Goal: Information Seeking & Learning: Learn about a topic

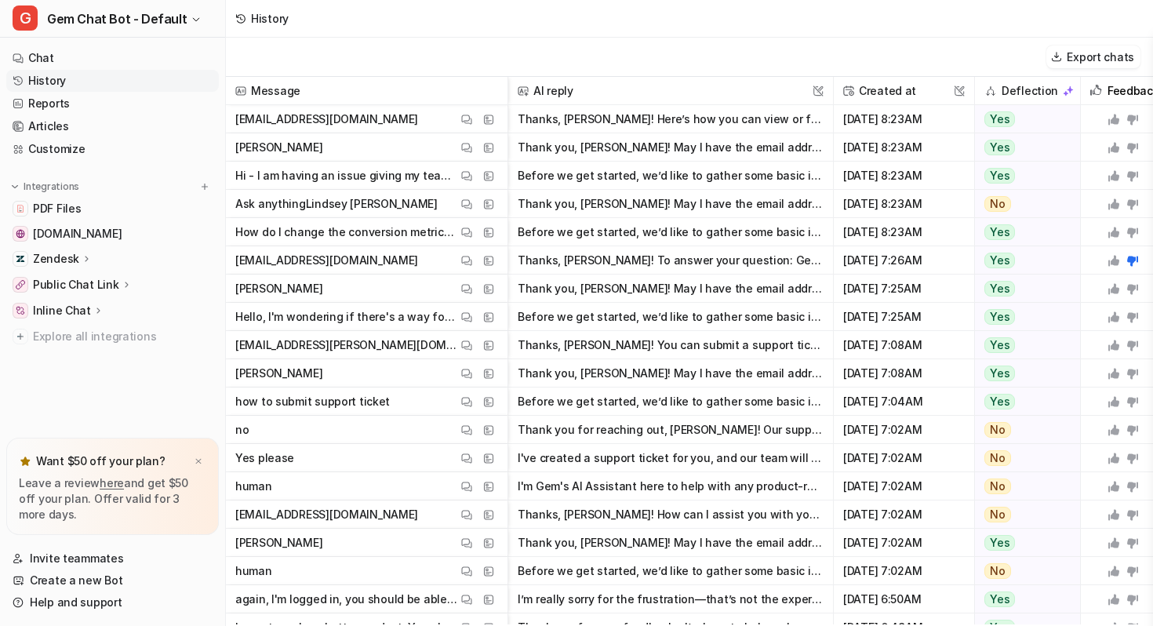
scroll to position [201, 0]
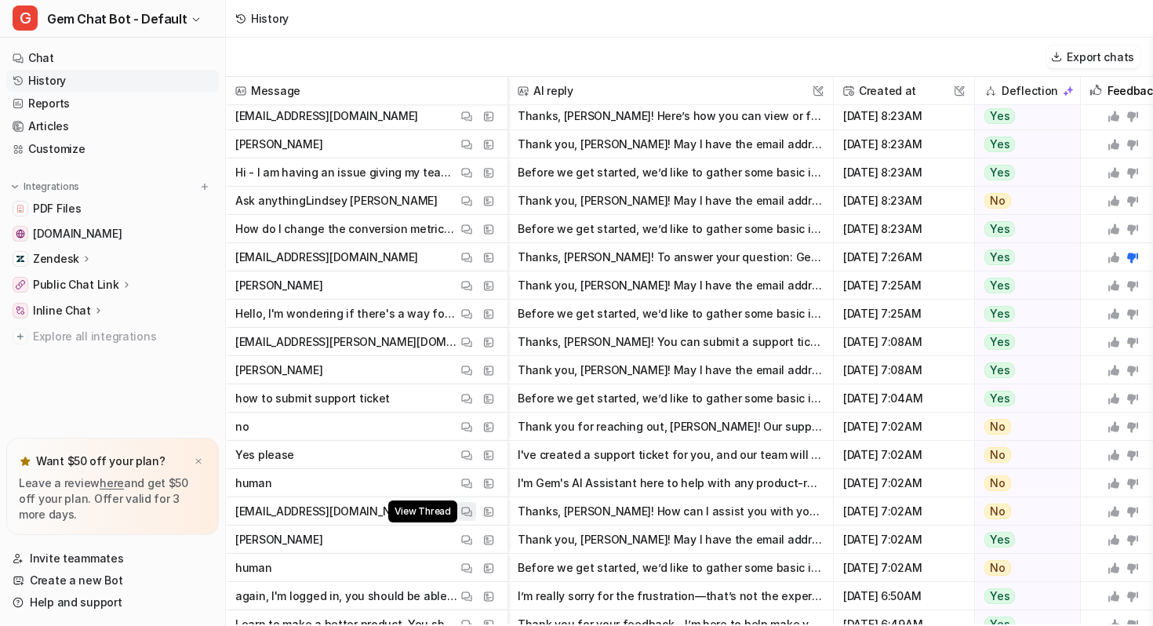
click at [464, 511] on img at bounding box center [466, 512] width 11 height 12
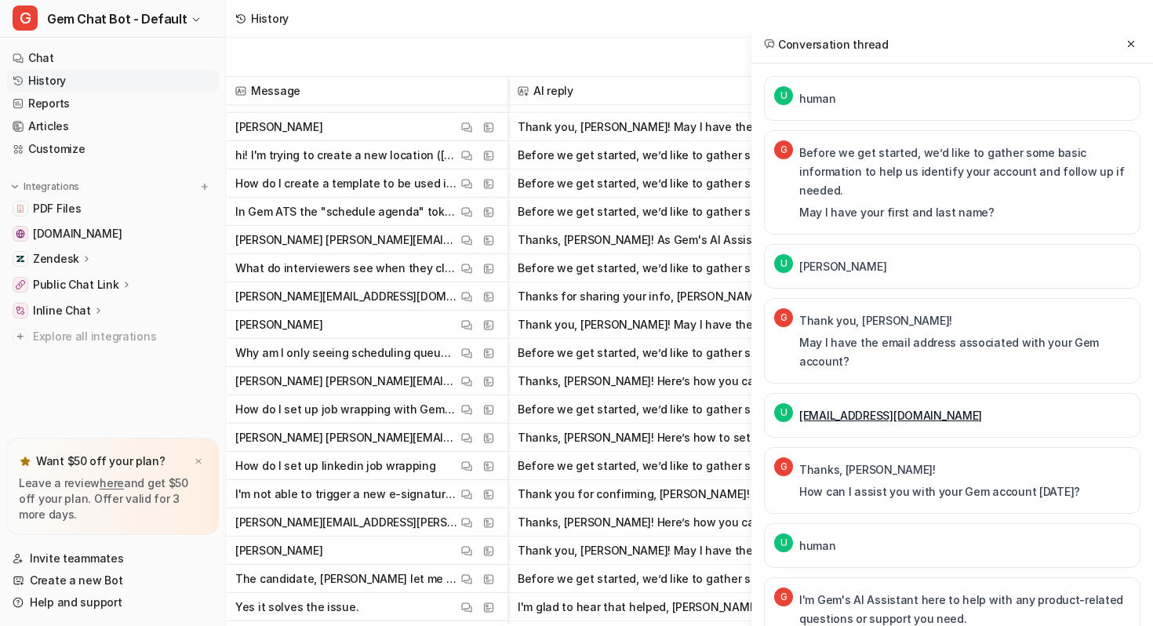
scroll to position [907, 0]
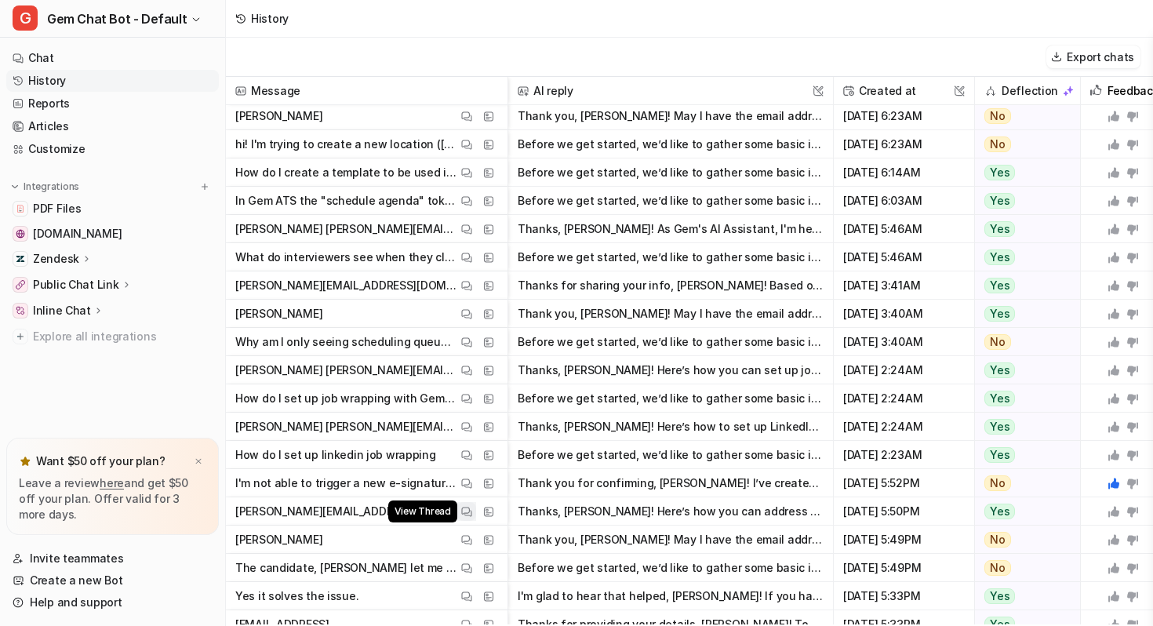
click at [471, 511] on img at bounding box center [466, 512] width 11 height 12
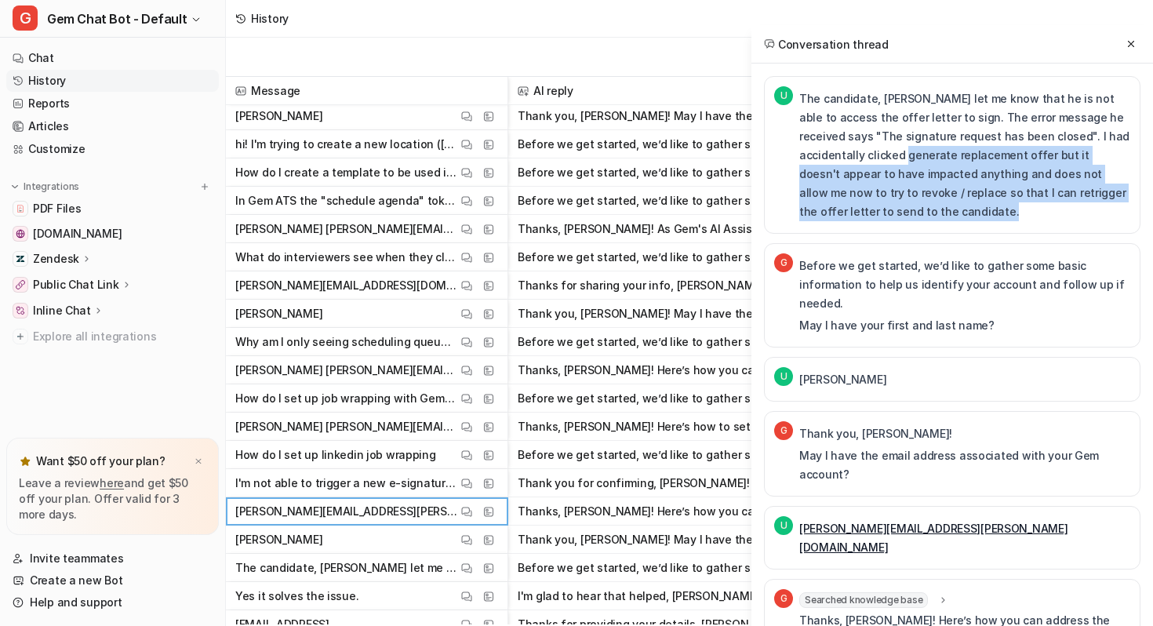
drag, startPoint x: 839, startPoint y: 156, endPoint x: 936, endPoint y: 214, distance: 112.6
click at [936, 216] on p "The candidate, [PERSON_NAME] let me know that he is not able to access the offe…" at bounding box center [964, 155] width 331 height 132
copy p "generate replacement offer but it doesn't appear to have impacted anything and …"
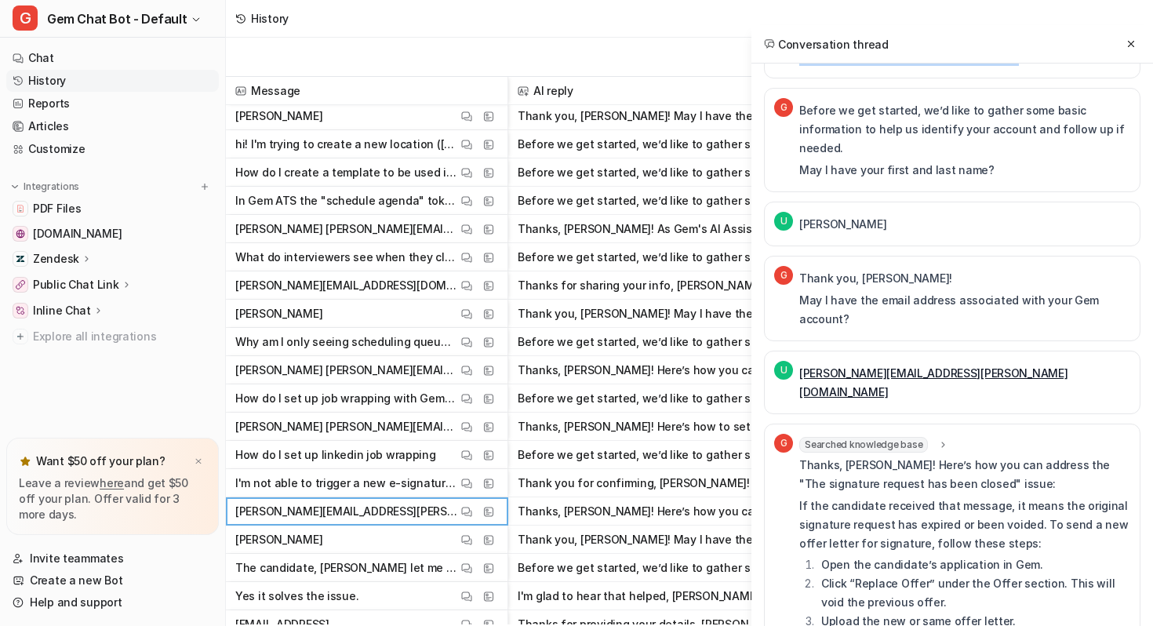
scroll to position [0, 0]
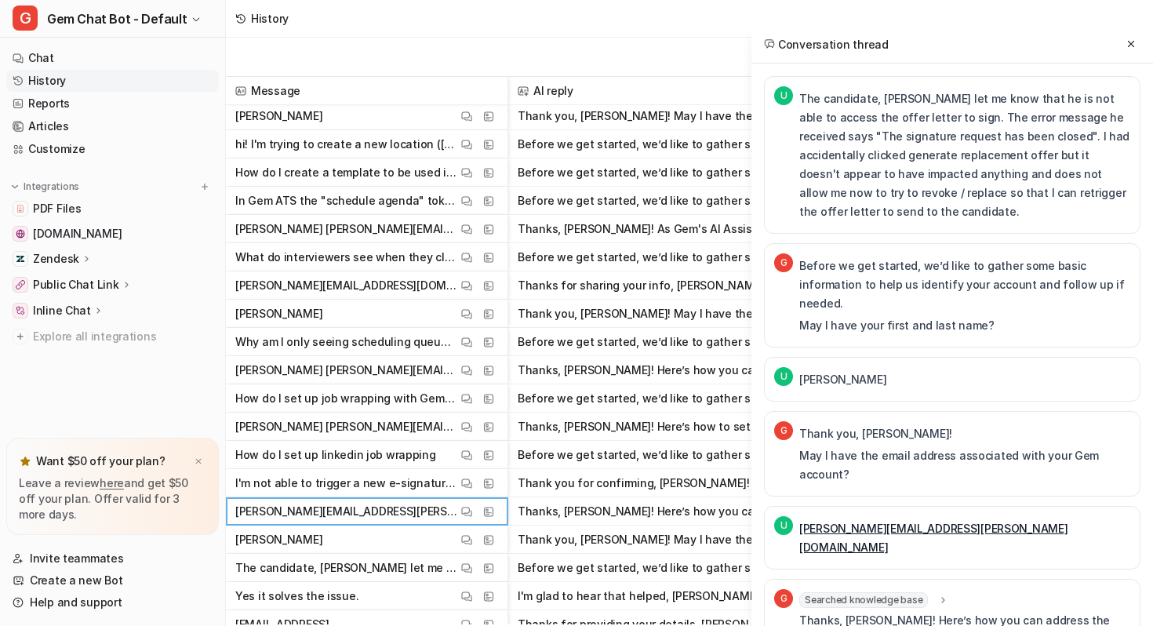
click at [932, 214] on p "The candidate, [PERSON_NAME] let me know that he is not able to access the offe…" at bounding box center [964, 155] width 331 height 132
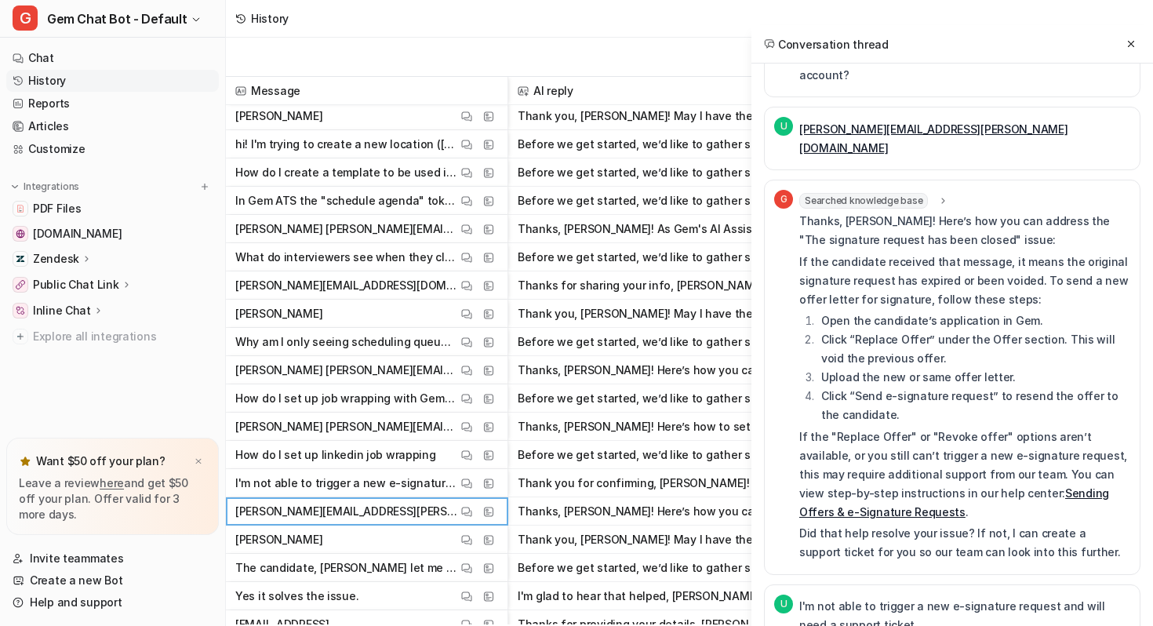
scroll to position [549, 0]
